Goal: Navigation & Orientation: Find specific page/section

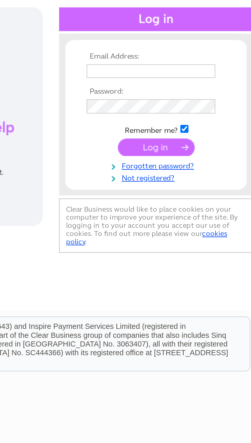
click at [188, 83] on input "text" at bounding box center [206, 84] width 53 height 6
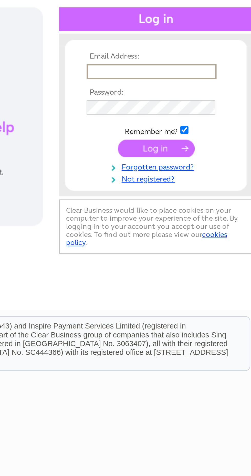
type input "lesleya859@aol.com"
click at [193, 112] on input "submit" at bounding box center [208, 115] width 31 height 7
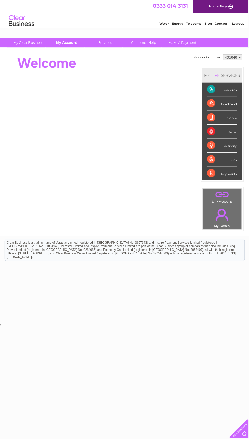
click at [69, 43] on link "My Account" at bounding box center [67, 42] width 42 height 9
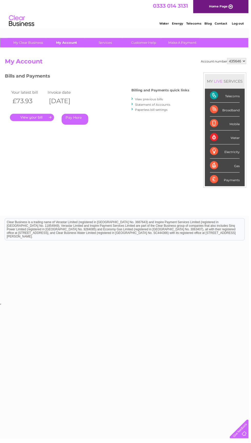
click at [65, 43] on link "My Account" at bounding box center [67, 42] width 42 height 9
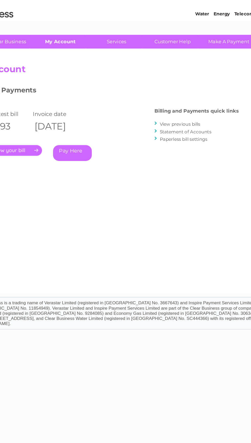
click at [64, 43] on link "My Account" at bounding box center [67, 42] width 42 height 9
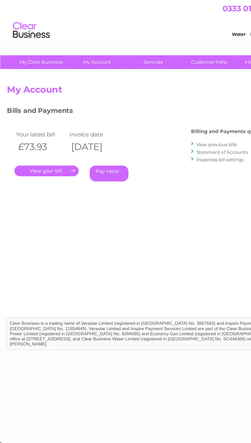
click at [30, 118] on link "." at bounding box center [32, 118] width 44 height 7
click at [105, 44] on link "Services" at bounding box center [106, 42] width 42 height 9
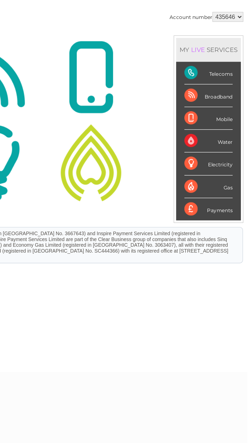
click at [214, 100] on div "Telecoms" at bounding box center [227, 96] width 30 height 14
click at [217, 114] on div "Broadband" at bounding box center [227, 111] width 30 height 14
